Goal: Transaction & Acquisition: Subscribe to service/newsletter

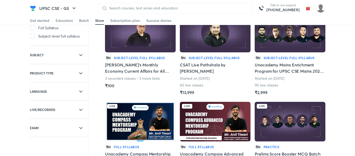
scroll to position [46, 0]
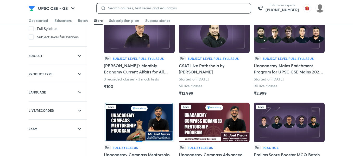
click at [154, 10] on input at bounding box center [176, 8] width 140 height 4
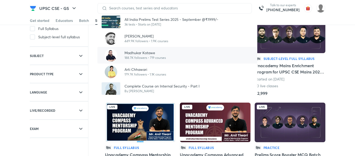
click at [151, 53] on p "Madhukar Kotawe" at bounding box center [145, 52] width 41 height 5
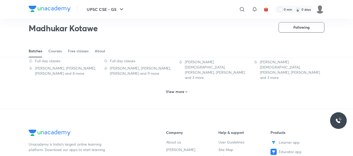
scroll to position [325, 0]
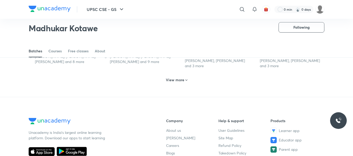
click at [179, 77] on h6 "View more" at bounding box center [175, 79] width 18 height 5
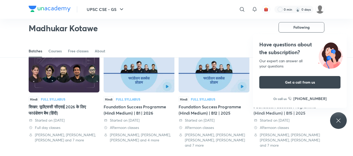
scroll to position [568, 0]
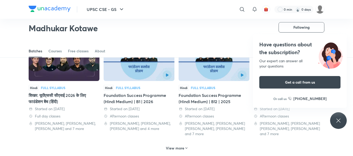
click at [339, 120] on icon at bounding box center [338, 120] width 6 height 6
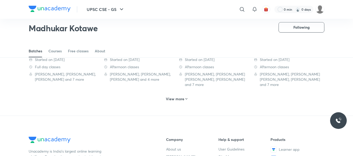
scroll to position [628, 0]
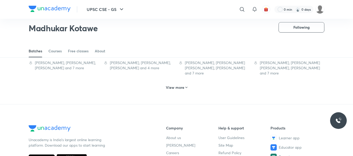
click at [186, 87] on icon at bounding box center [186, 87] width 2 height 1
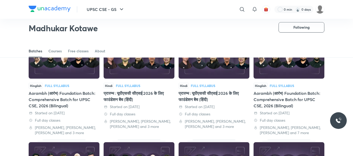
scroll to position [0, 0]
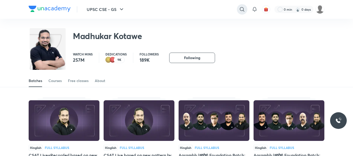
click at [244, 5] on div at bounding box center [242, 9] width 10 height 10
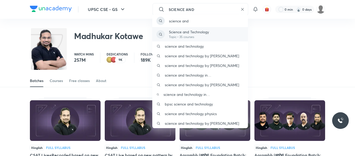
type input "SCIENCE AND"
click at [186, 29] on p "Science and Technology" at bounding box center [189, 31] width 40 height 5
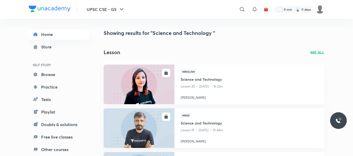
click at [320, 54] on p "SEE ALL" at bounding box center [317, 52] width 14 height 5
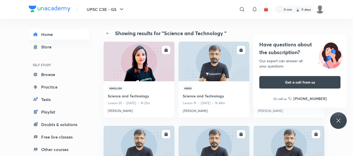
click at [336, 121] on icon at bounding box center [338, 120] width 6 height 6
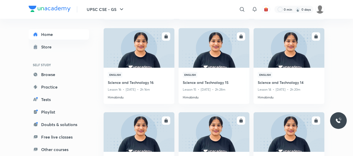
scroll to position [1760, 0]
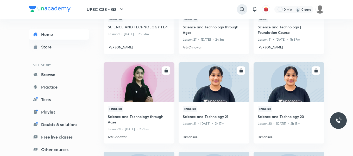
click at [242, 7] on icon at bounding box center [242, 9] width 6 height 6
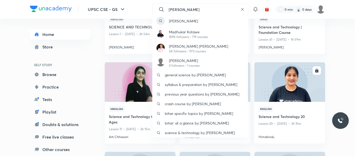
type input "MADHUKAR"
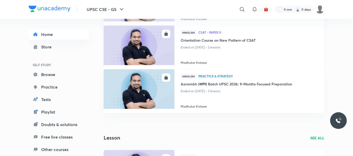
scroll to position [182, 0]
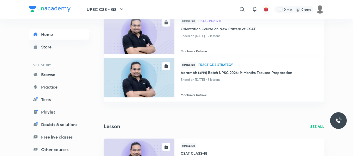
click at [319, 126] on p "SEE ALL" at bounding box center [317, 126] width 14 height 5
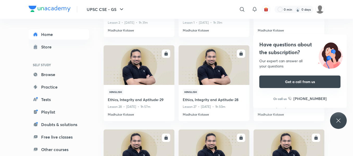
scroll to position [1092, 0]
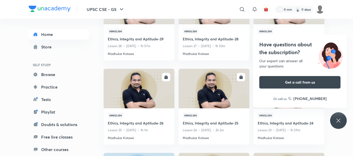
click at [339, 118] on icon at bounding box center [338, 120] width 6 height 6
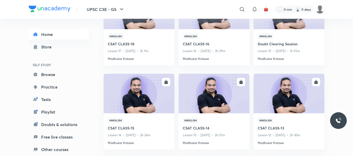
scroll to position [0, 0]
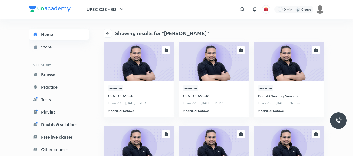
click at [40, 37] on link "Home" at bounding box center [59, 34] width 60 height 10
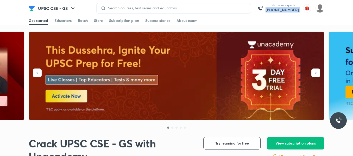
drag, startPoint x: 302, startPoint y: 9, endPoint x: 271, endPoint y: 11, distance: 31.2
click at [271, 11] on div "Talk to our experts +91-8585858585" at bounding box center [210, 8] width 228 height 10
click at [264, 8] on img at bounding box center [260, 8] width 10 height 10
click at [200, 85] on img at bounding box center [176, 76] width 295 height 88
copy div "[PHONE_NUMBER]"
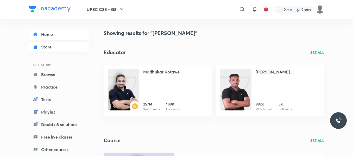
click at [45, 44] on div "Store" at bounding box center [48, 47] width 14 height 6
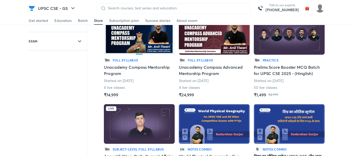
scroll to position [121, 0]
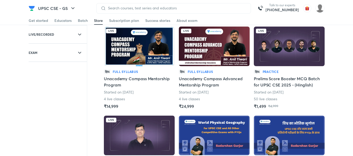
click at [133, 51] on img at bounding box center [139, 47] width 71 height 40
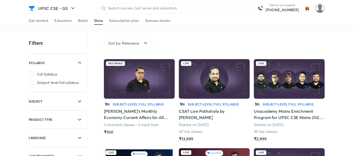
click at [322, 5] on img at bounding box center [319, 8] width 9 height 9
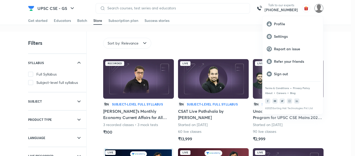
click at [32, 5] on div at bounding box center [177, 78] width 355 height 156
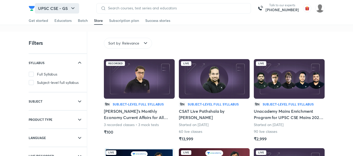
click at [35, 12] on button "UPSC CSE - GS" at bounding box center [57, 8] width 44 height 10
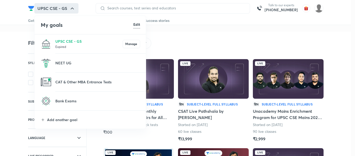
click at [352, 42] on div at bounding box center [177, 78] width 355 height 156
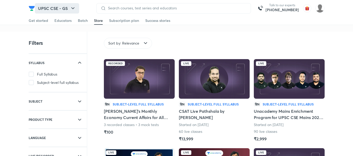
click at [39, 7] on button "UPSC CSE - GS" at bounding box center [57, 8] width 44 height 10
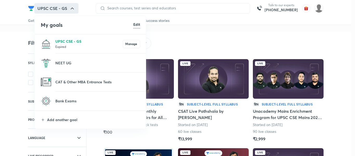
click at [73, 40] on p "UPSC CSE - GS" at bounding box center [88, 40] width 67 height 5
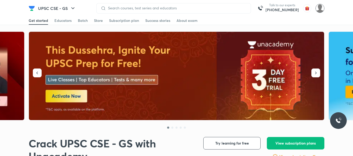
click at [320, 8] on img at bounding box center [319, 8] width 9 height 9
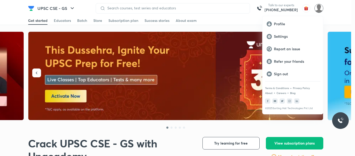
click at [320, 8] on div at bounding box center [177, 78] width 355 height 156
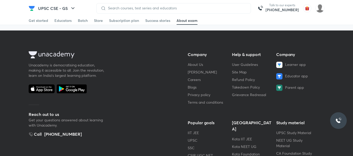
scroll to position [1773, 0]
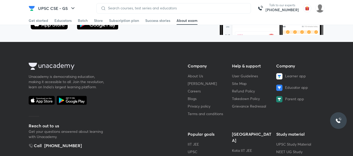
click at [336, 115] on div at bounding box center [338, 120] width 17 height 17
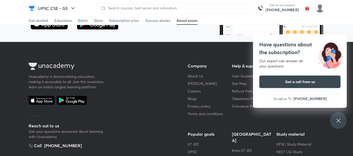
click at [304, 82] on button "Get a call from us" at bounding box center [299, 81] width 81 height 12
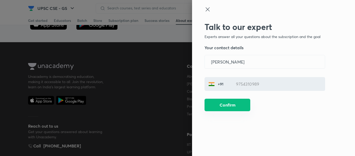
click at [240, 110] on button "Confirm" at bounding box center [228, 105] width 46 height 12
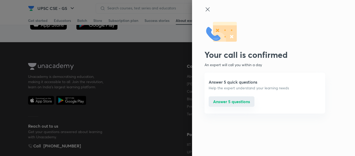
click at [233, 101] on button "Answer 5 questions" at bounding box center [232, 101] width 46 height 10
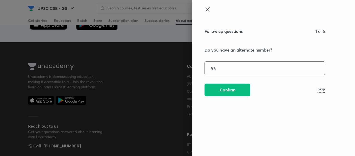
type input "9"
type input "8770088672"
click at [227, 97] on div "Follow up questions 1 of 5 Do you have an alternate number? 8770088672 ​ Confir…" at bounding box center [265, 89] width 121 height 134
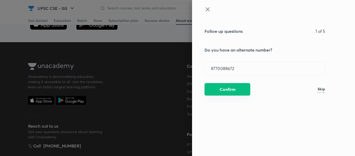
click at [227, 92] on button "Confirm" at bounding box center [228, 89] width 46 height 12
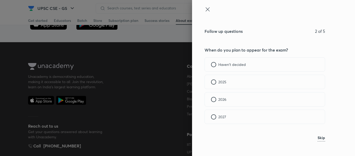
click at [215, 99] on div at bounding box center [213, 99] width 5 height 5
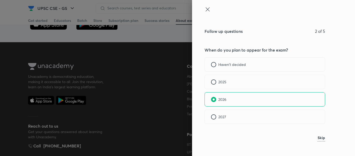
click at [323, 141] on div "Skip" at bounding box center [265, 138] width 121 height 12
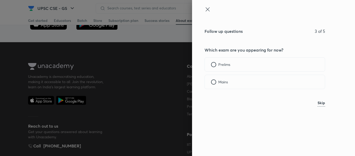
click at [214, 66] on div at bounding box center [213, 64] width 5 height 5
click at [214, 82] on div at bounding box center [213, 81] width 5 height 5
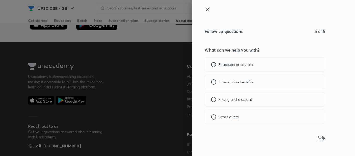
click at [213, 115] on div at bounding box center [213, 116] width 5 height 5
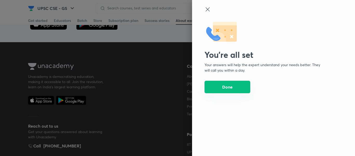
click at [225, 92] on button "Done" at bounding box center [228, 87] width 46 height 12
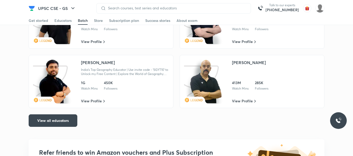
scroll to position [802, 0]
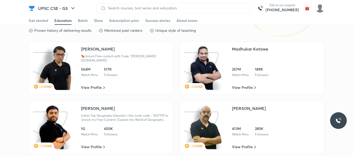
click at [252, 46] on div "Madhukar Kotawe" at bounding box center [250, 49] width 36 height 6
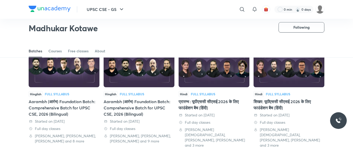
scroll to position [238, 0]
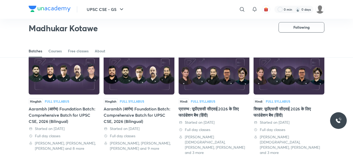
click at [81, 109] on div "Aarambh (आरंभ) Foundation Batch: Comprehensive Batch for UPSC CSE, 2026 (Biling…" at bounding box center [64, 115] width 71 height 19
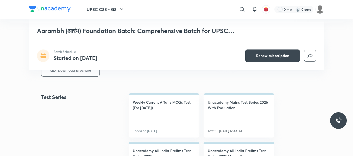
scroll to position [243, 0]
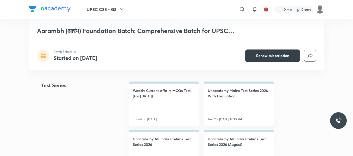
click at [257, 56] on span "Renew subscription" at bounding box center [272, 55] width 33 height 5
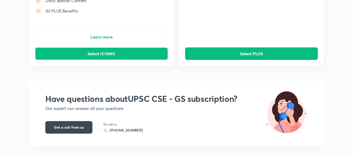
scroll to position [150, 0]
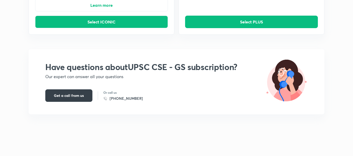
click at [70, 96] on span "Get a call from us" at bounding box center [69, 95] width 30 height 5
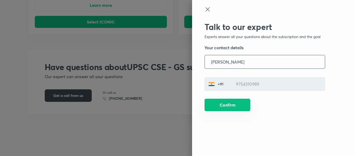
click at [230, 105] on button "Confirm" at bounding box center [228, 105] width 46 height 12
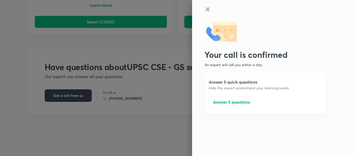
click at [230, 105] on button "Answer 5 questions" at bounding box center [232, 102] width 46 height 10
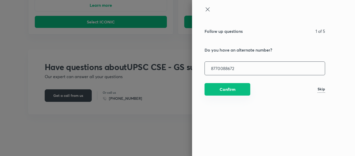
type input "8770088672"
click at [229, 88] on button "Confirm" at bounding box center [228, 89] width 46 height 12
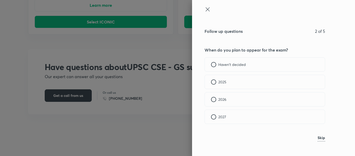
click at [216, 104] on div "2026" at bounding box center [265, 99] width 121 height 14
click at [214, 66] on div at bounding box center [213, 64] width 5 height 5
click at [215, 82] on div at bounding box center [213, 81] width 5 height 5
click at [217, 115] on div "Other query" at bounding box center [265, 116] width 121 height 14
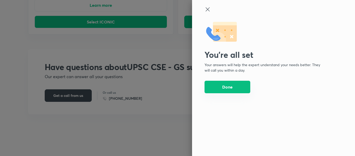
click at [224, 91] on button "Done" at bounding box center [228, 87] width 46 height 12
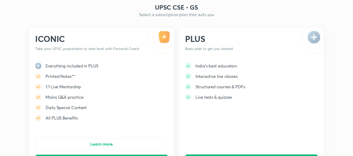
scroll to position [0, 0]
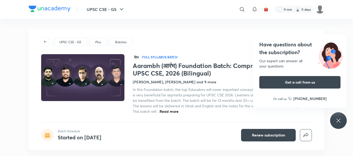
click at [339, 123] on icon at bounding box center [338, 120] width 6 height 6
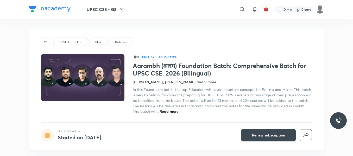
click at [244, 7] on icon at bounding box center [242, 9] width 6 height 6
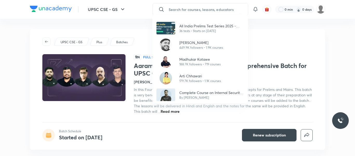
click at [191, 9] on div "All India Prelims Test Series 2025 - September @₹1999/- 36 tests • Starts on [D…" at bounding box center [177, 78] width 355 height 156
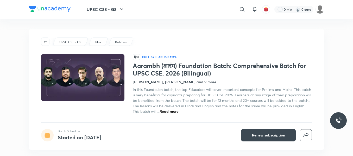
click at [315, 12] on div "0 min 0 days" at bounding box center [297, 9] width 54 height 9
click at [34, 9] on img at bounding box center [50, 9] width 42 height 6
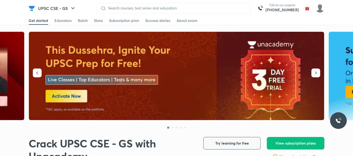
click at [225, 144] on span "Try learning for free" at bounding box center [232, 142] width 34 height 5
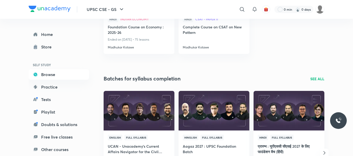
scroll to position [61, 0]
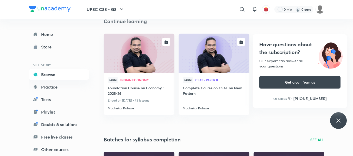
click at [338, 120] on icon at bounding box center [338, 120] width 4 height 4
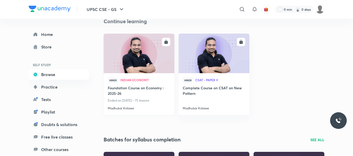
click at [155, 61] on img at bounding box center [139, 53] width 72 height 40
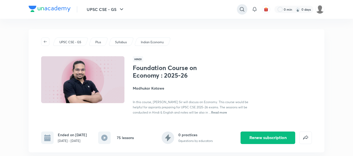
click at [242, 11] on icon at bounding box center [242, 9] width 6 height 6
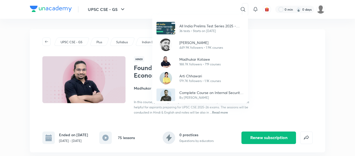
click at [180, 8] on div "All India Prelims Test Series 2025 - September @₹1999/- 36 tests • Starts on [D…" at bounding box center [177, 78] width 355 height 156
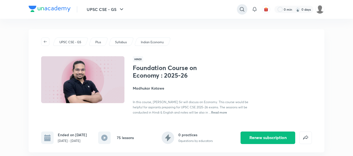
click at [244, 12] on div at bounding box center [242, 9] width 10 height 10
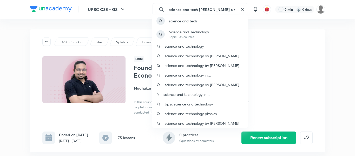
type input "science and tech [PERSON_NAME] sir"
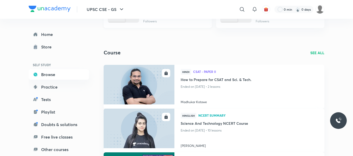
scroll to position [121, 0]
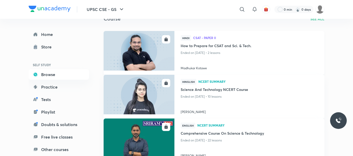
click at [217, 46] on h4 "How to Prepare for CSAT and Sci. & Tech." at bounding box center [248, 46] width 137 height 7
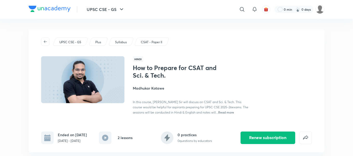
scroll to position [61, 0]
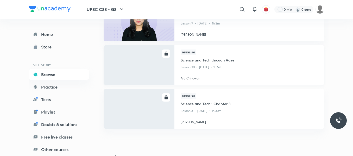
scroll to position [425, 0]
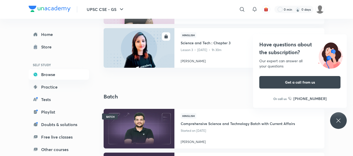
click at [334, 124] on div "Have questions about the subscription? Our expert can answer all your questions…" at bounding box center [338, 120] width 17 height 17
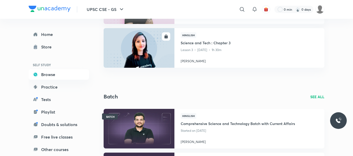
click at [316, 99] on p "SEE ALL" at bounding box center [317, 96] width 14 height 5
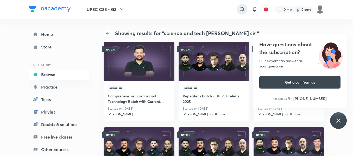
click at [237, 9] on div at bounding box center [242, 9] width 10 height 10
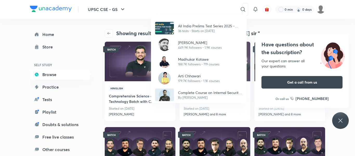
click at [205, 8] on div "All India Prelims Test Series 2025 - September @₹1999/- 36 tests • Starts on Se…" at bounding box center [177, 78] width 355 height 156
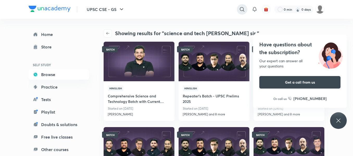
click at [244, 8] on icon at bounding box center [242, 9] width 6 height 6
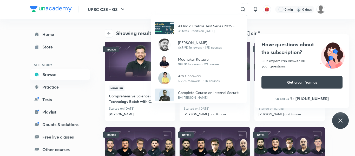
click at [201, 9] on div "All India Prelims Test Series 2025 - September @₹1999/- 36 tests • Starts on Se…" at bounding box center [177, 78] width 355 height 156
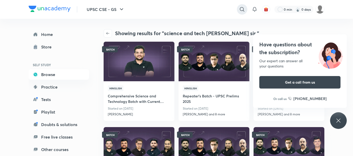
click at [241, 9] on icon at bounding box center [242, 9] width 6 height 6
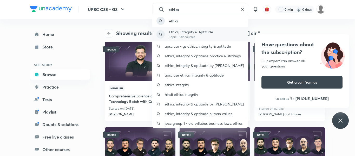
type input "ethics"
click at [180, 38] on p "Topic • 139 courses" at bounding box center [191, 37] width 44 height 5
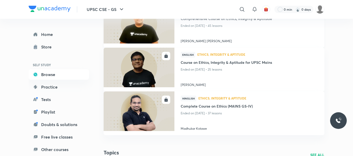
scroll to position [121, 0]
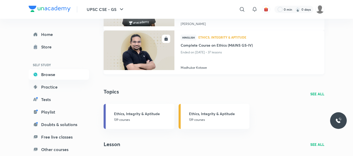
click at [221, 44] on h4 "Complete Course on Ethics (MAINS GS-IV)" at bounding box center [248, 45] width 137 height 7
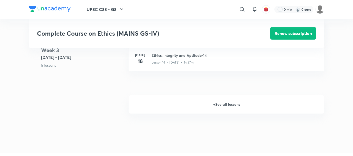
scroll to position [677, 0]
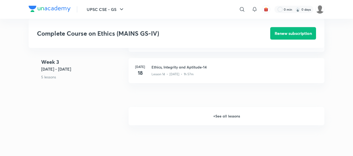
click at [220, 116] on h6 "+ See all lessons" at bounding box center [226, 116] width 196 height 18
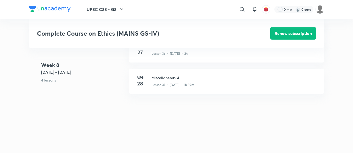
scroll to position [1513, 0]
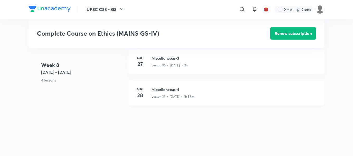
click at [163, 91] on h3 "Miscellaneous-4" at bounding box center [234, 89] width 166 height 5
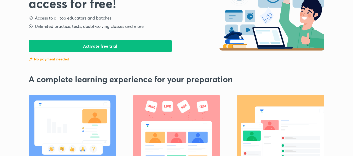
scroll to position [61, 0]
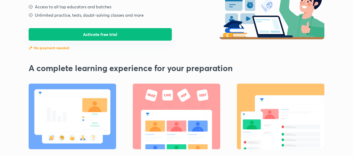
click at [115, 38] on button "Activate free trial" at bounding box center [100, 34] width 143 height 12
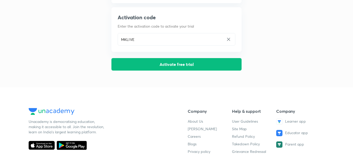
scroll to position [0, 0]
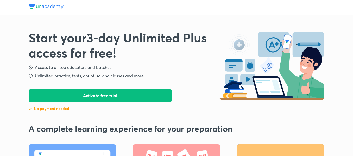
click at [30, 67] on img at bounding box center [30, 67] width 5 height 5
click at [32, 75] on img at bounding box center [30, 75] width 5 height 5
click at [176, 56] on h3 "Start your 3 -day Unlimited Plus access for free!" at bounding box center [124, 45] width 191 height 30
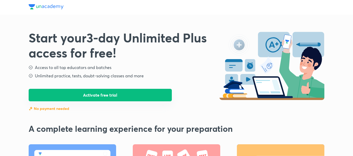
click at [122, 92] on button "Activate free trial" at bounding box center [100, 95] width 143 height 12
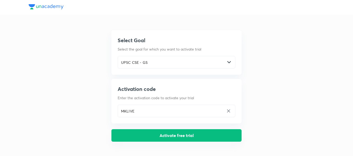
click at [151, 131] on button "Activate free trial" at bounding box center [176, 135] width 130 height 12
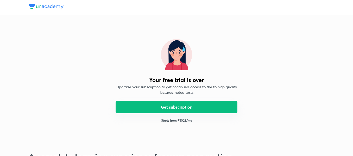
click at [192, 106] on button "Get subscription" at bounding box center [176, 107] width 122 height 12
